Goal: Transaction & Acquisition: Purchase product/service

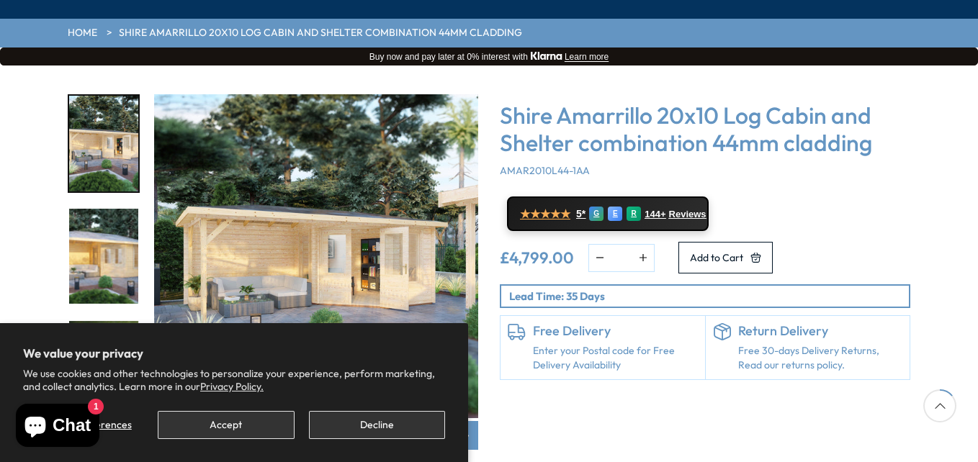
scroll to position [216, 0]
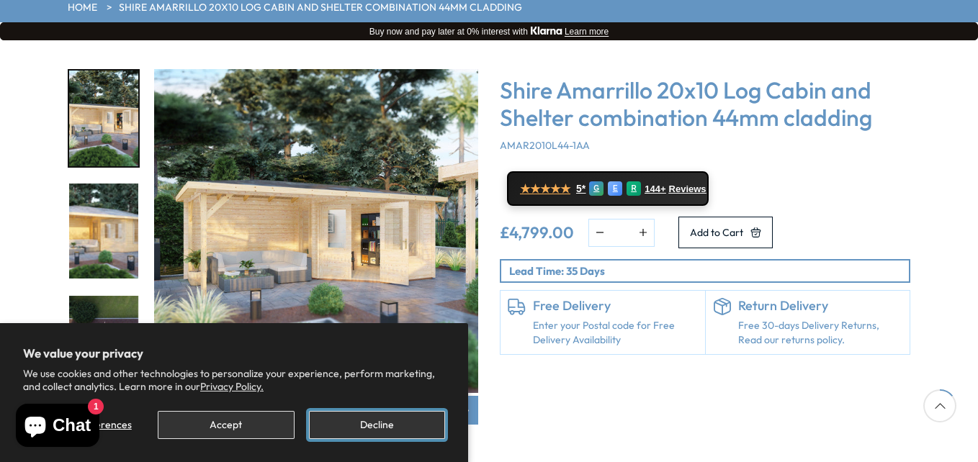
click at [377, 415] on button "Decline" at bounding box center [377, 425] width 136 height 28
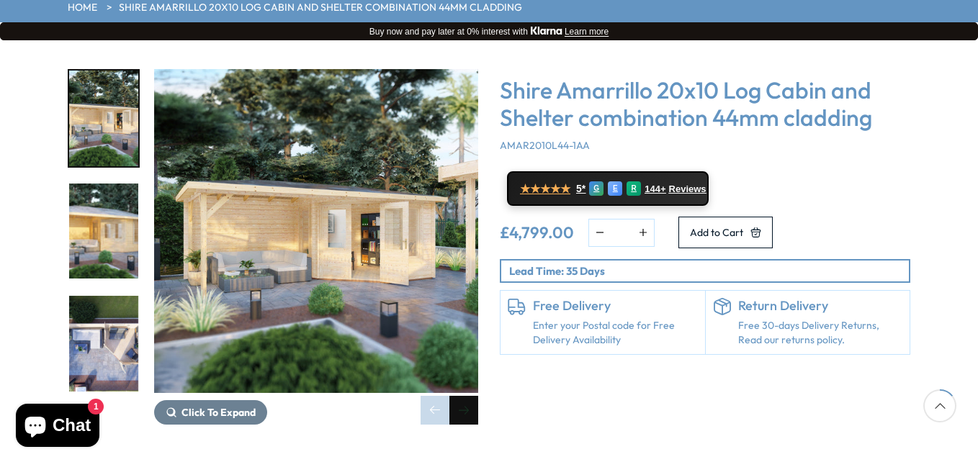
click at [462, 396] on div "Next slide" at bounding box center [463, 410] width 29 height 29
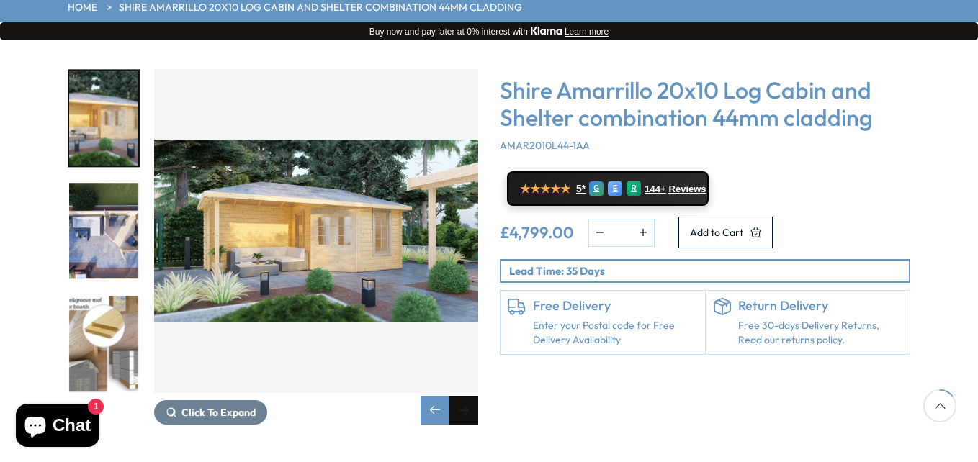
click at [462, 396] on div "Next slide" at bounding box center [463, 410] width 29 height 29
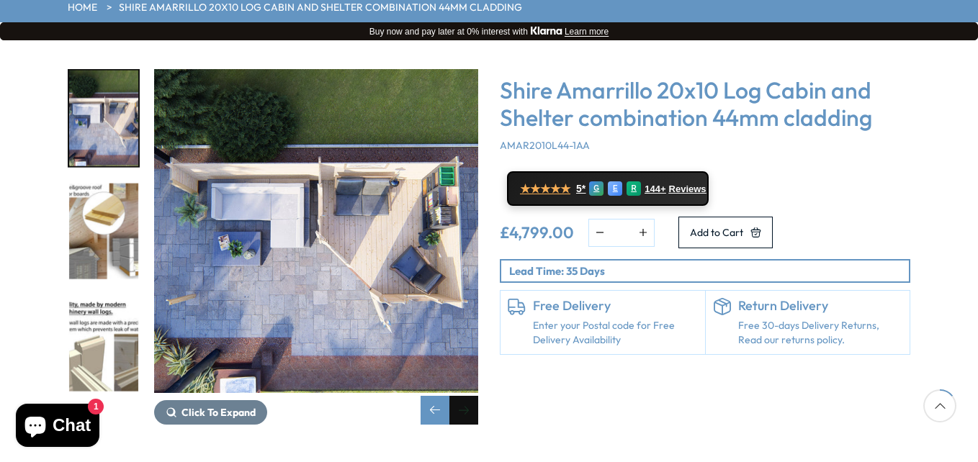
click at [462, 396] on div "Next slide" at bounding box center [463, 410] width 29 height 29
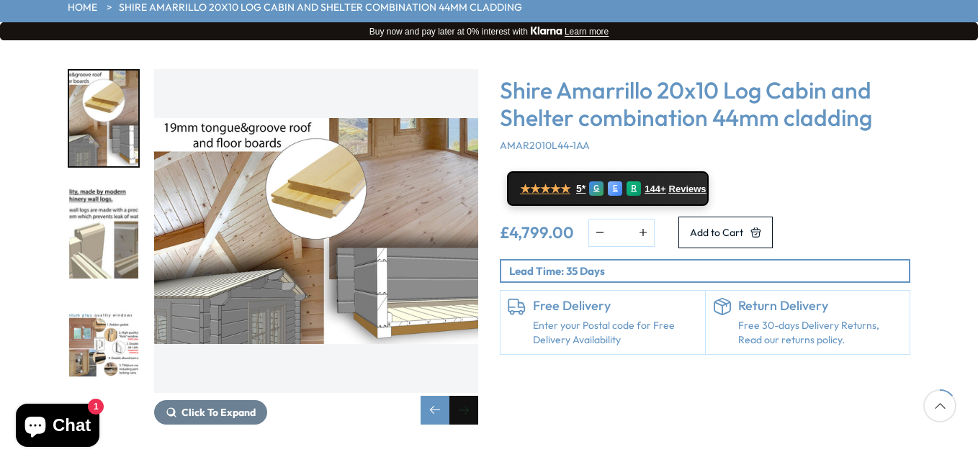
click at [462, 396] on div "Next slide" at bounding box center [463, 410] width 29 height 29
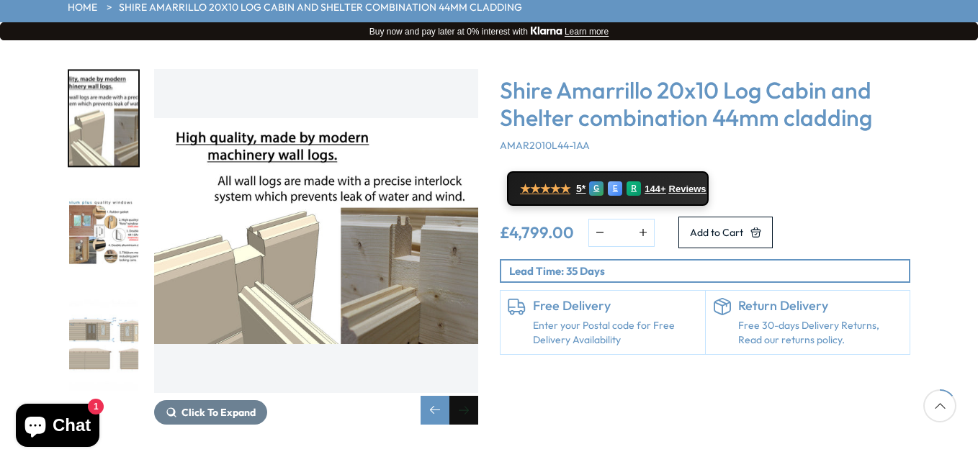
click at [462, 396] on div "Next slide" at bounding box center [463, 410] width 29 height 29
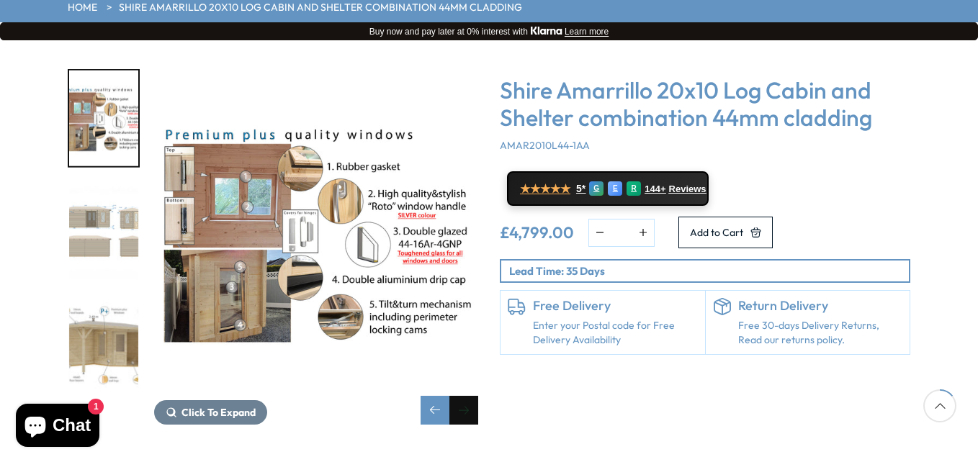
click at [462, 396] on div "Next slide" at bounding box center [463, 410] width 29 height 29
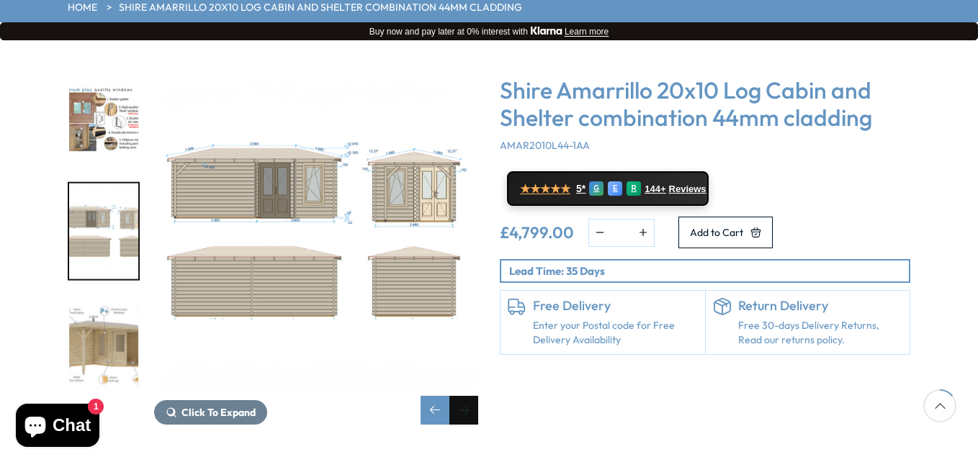
click at [462, 396] on div "Next slide" at bounding box center [463, 410] width 29 height 29
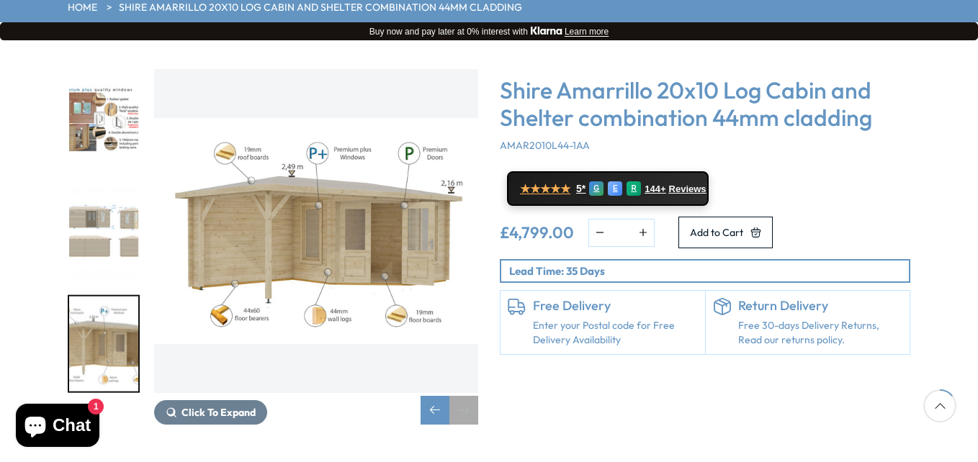
click at [462, 396] on div "Next slide" at bounding box center [463, 410] width 29 height 29
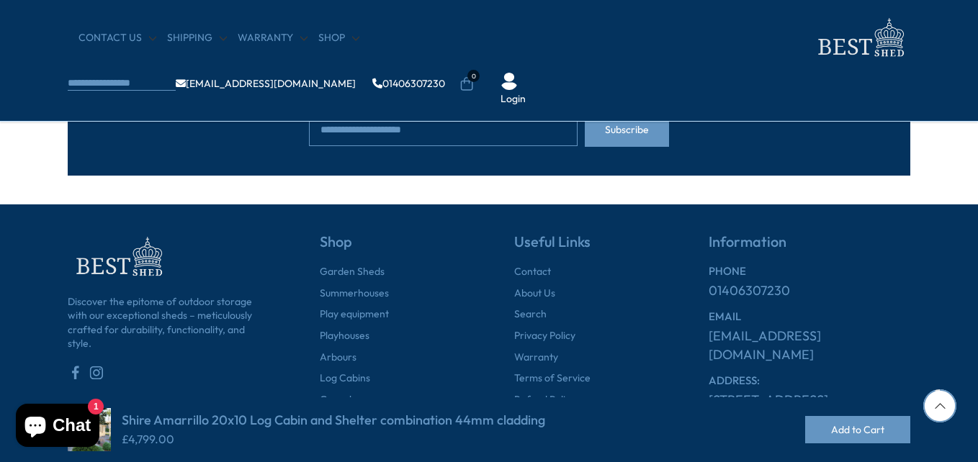
scroll to position [1299, 0]
